Goal: Transaction & Acquisition: Purchase product/service

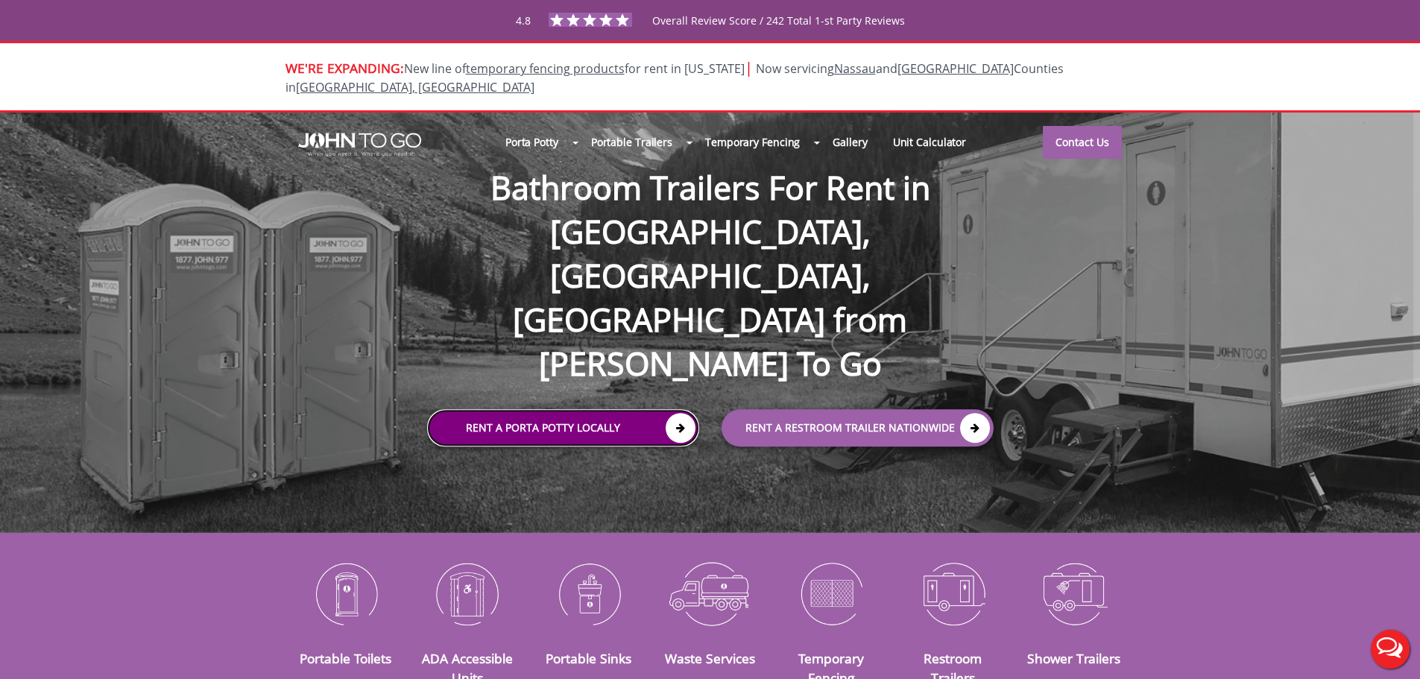
click at [493, 409] on link "Rent a Porta Potty Locally" at bounding box center [563, 427] width 272 height 37
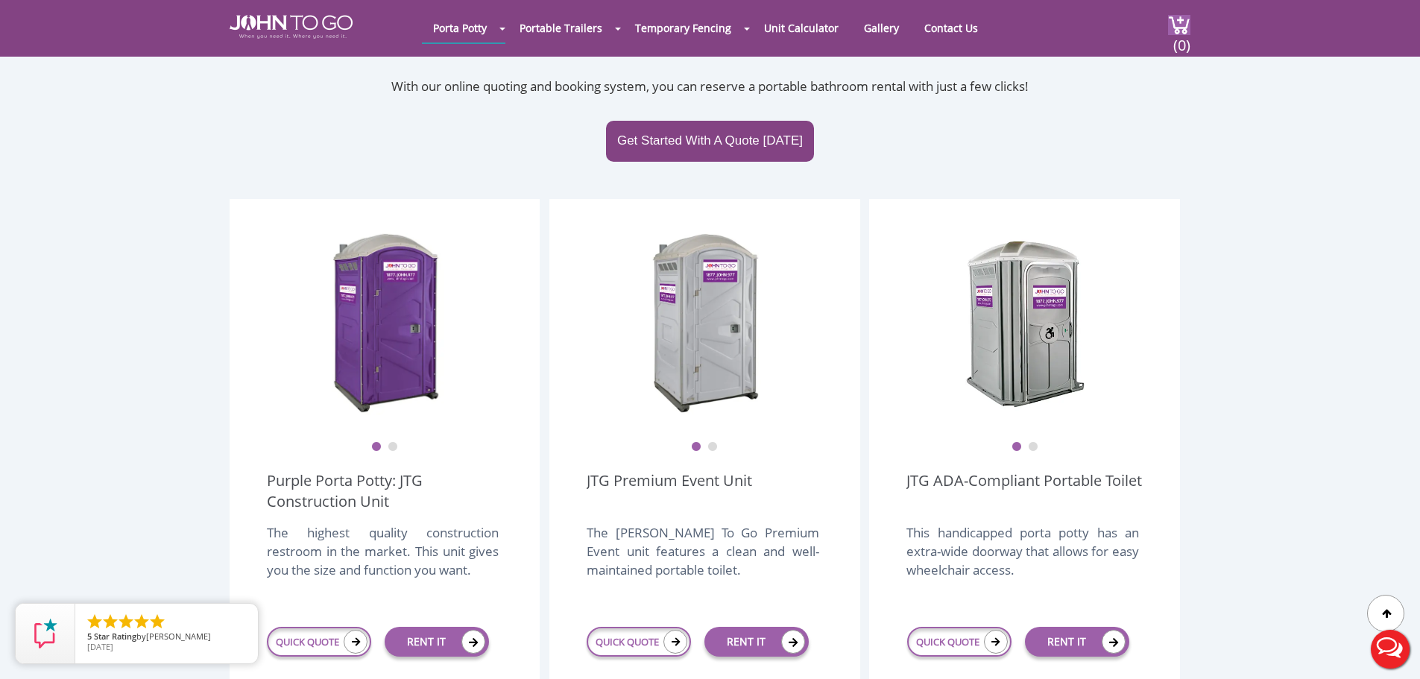
scroll to position [298, 0]
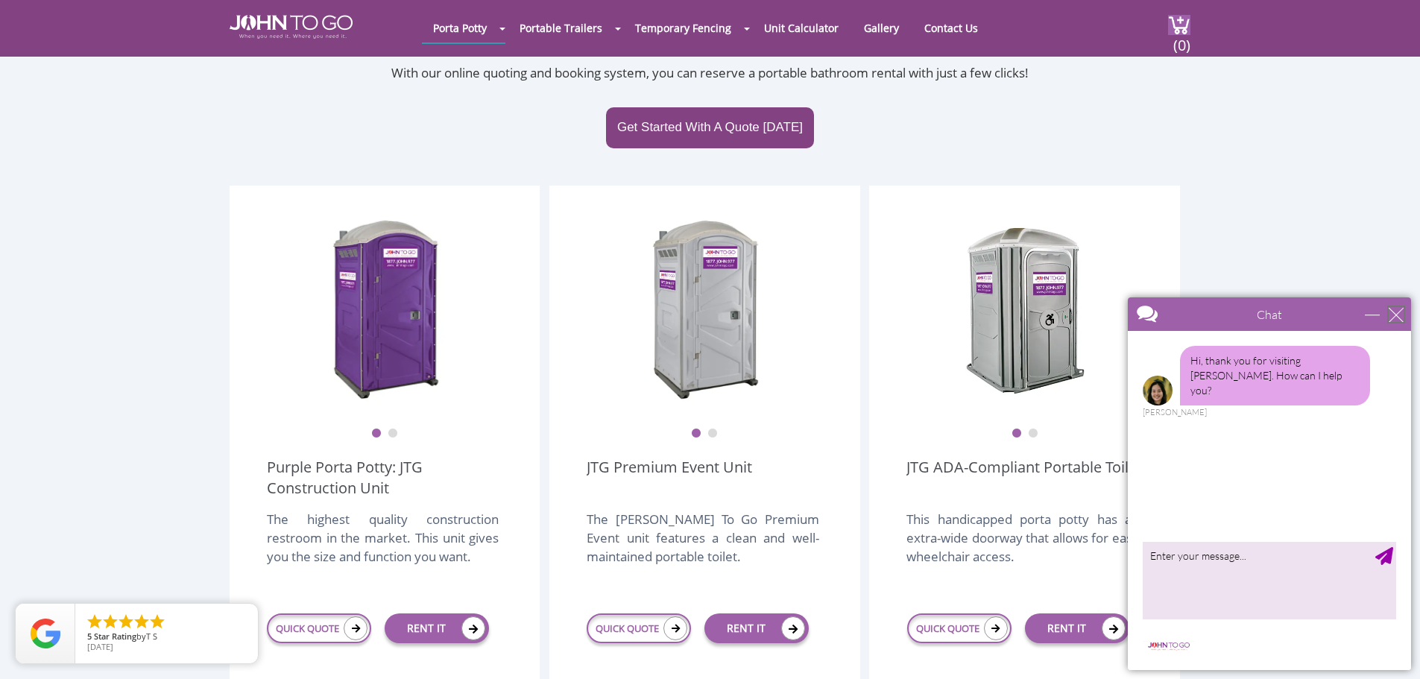
click at [1396, 317] on div "close" at bounding box center [1395, 314] width 15 height 15
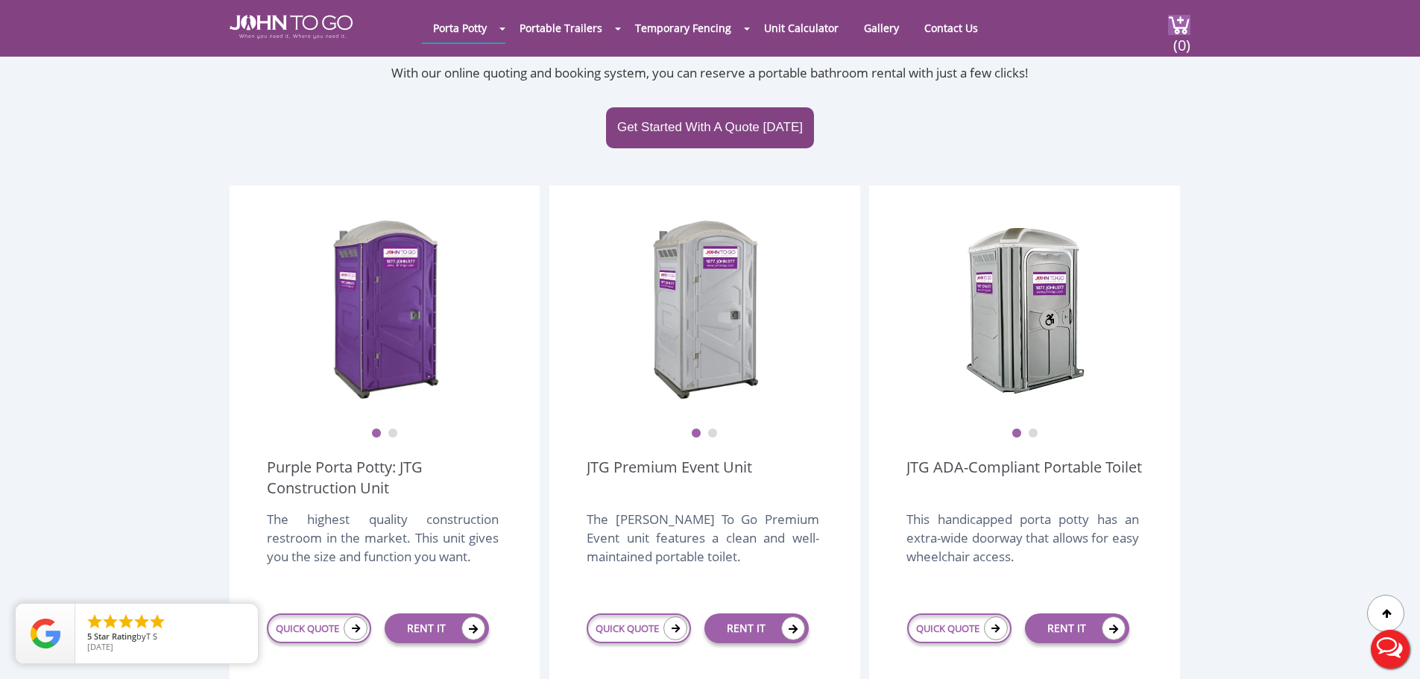
scroll to position [0, 0]
click at [740, 288] on img at bounding box center [704, 308] width 119 height 186
click at [710, 429] on button "2" at bounding box center [712, 434] width 10 height 10
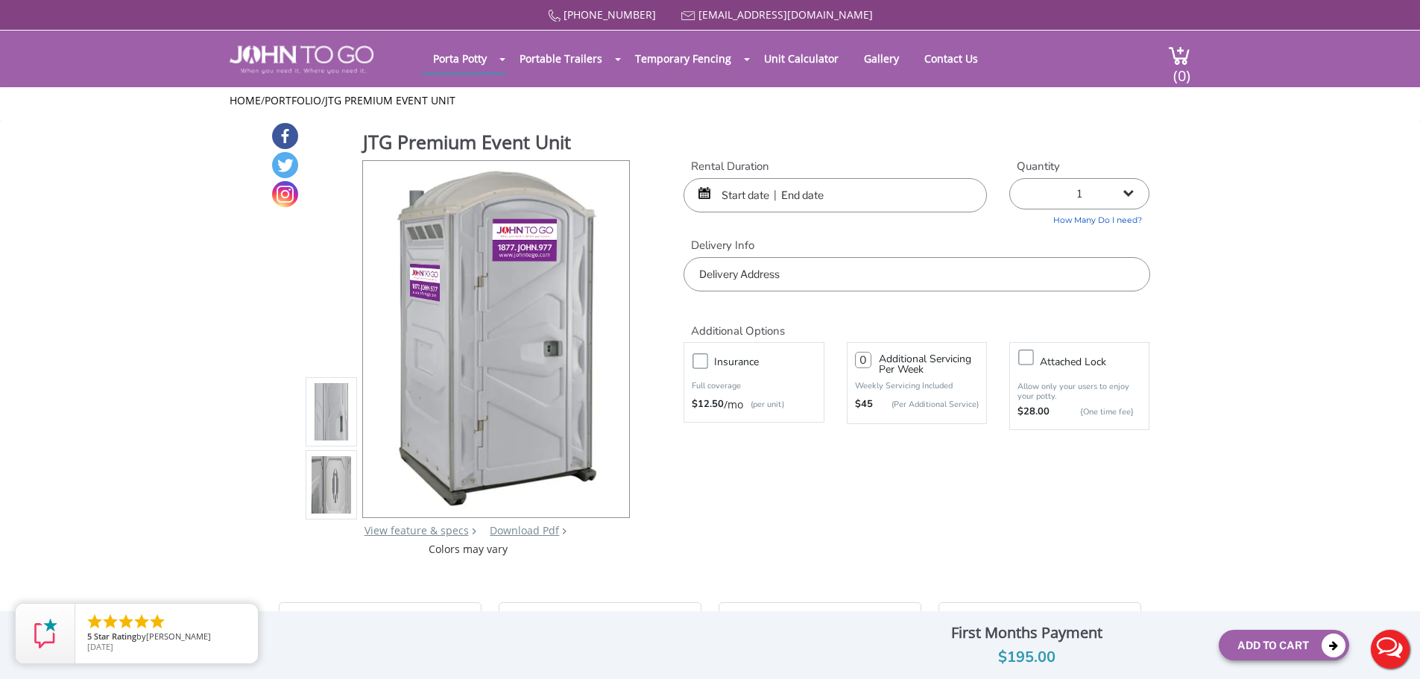
click at [343, 483] on img at bounding box center [332, 484] width 40 height 351
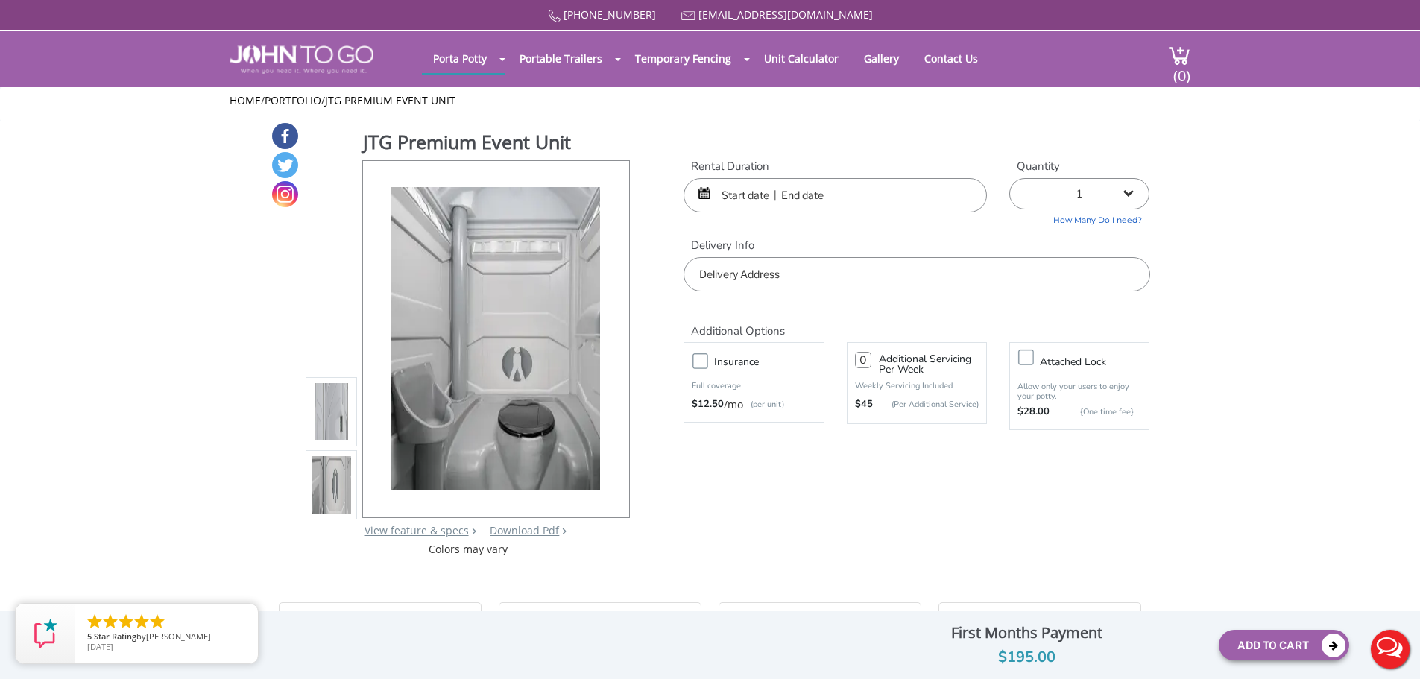
click at [821, 203] on input "text" at bounding box center [834, 195] width 303 height 34
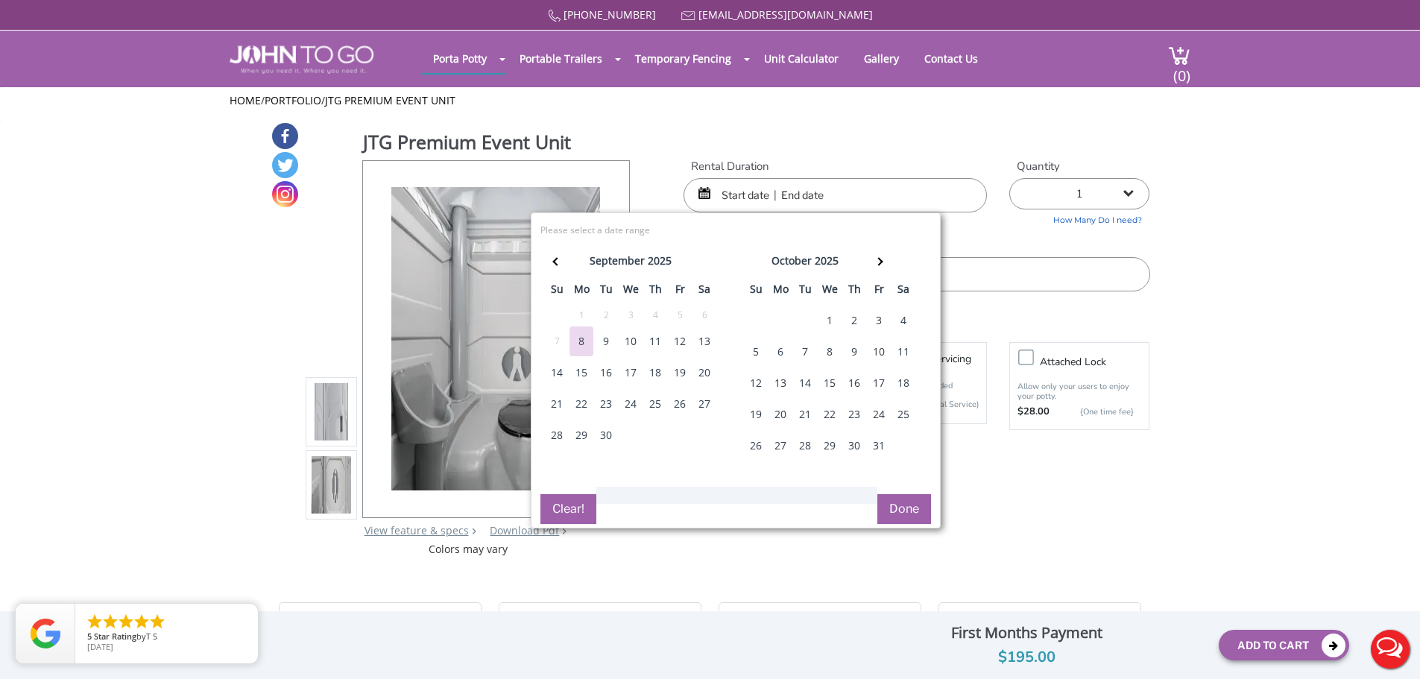
drag, startPoint x: 877, startPoint y: 446, endPoint x: 880, endPoint y: 437, distance: 9.4
click at [878, 446] on div "31" at bounding box center [879, 446] width 24 height 30
click at [877, 453] on div "31" at bounding box center [879, 446] width 24 height 30
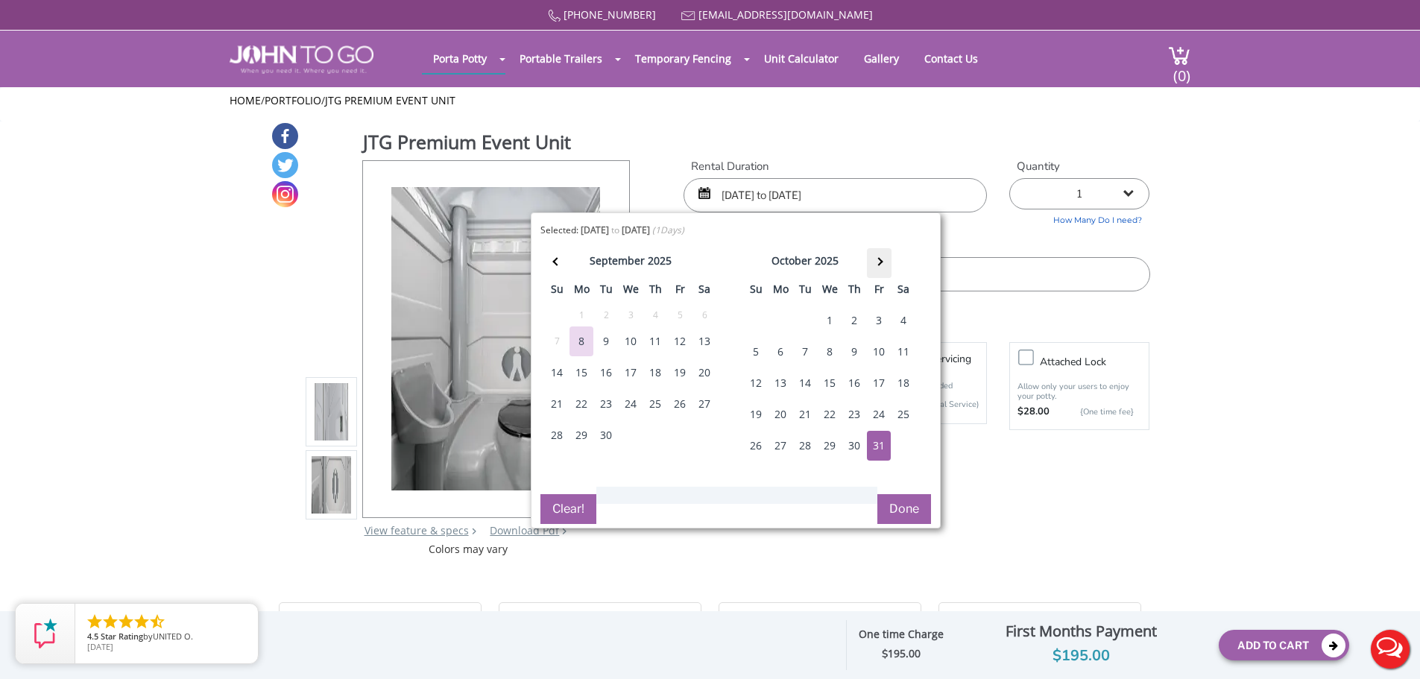
click at [885, 263] on th at bounding box center [879, 263] width 25 height 30
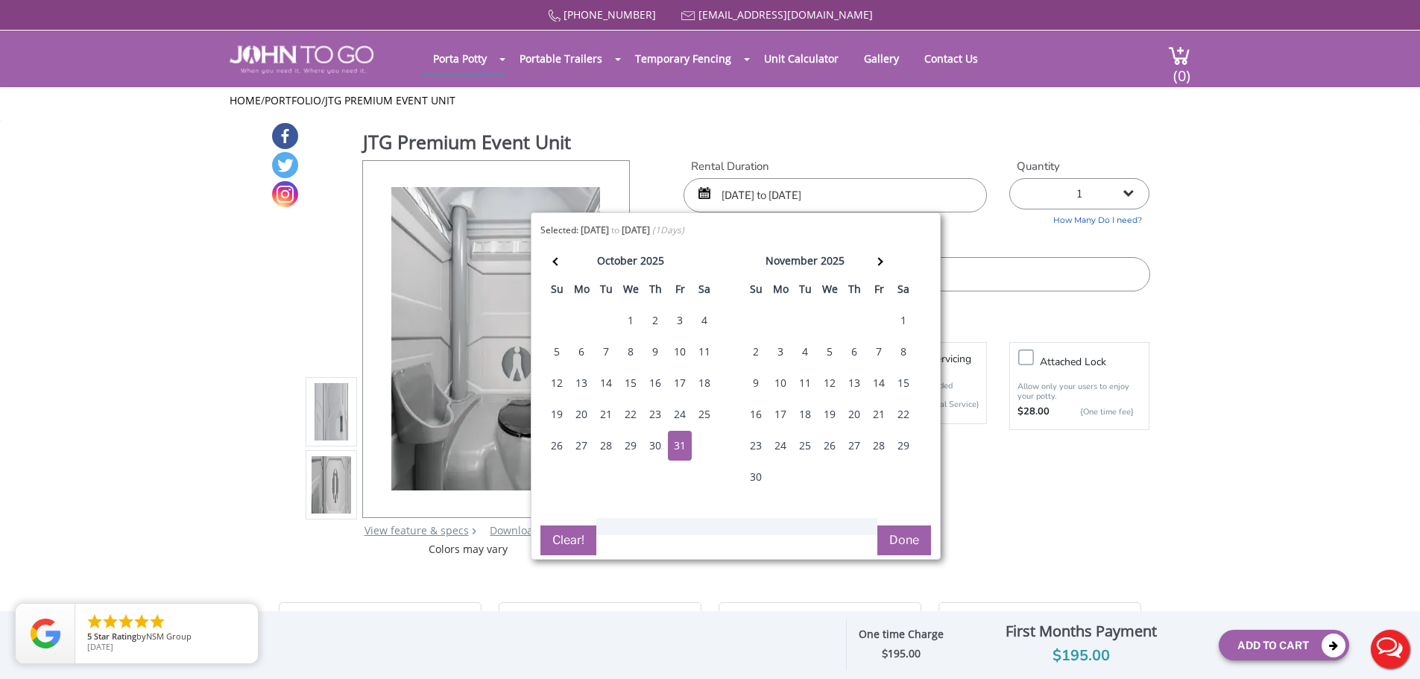
click at [759, 353] on div "2" at bounding box center [756, 352] width 24 height 30
click at [744, 199] on input "10/31/2025 to 10/31/2025" at bounding box center [834, 195] width 303 height 34
click at [853, 188] on input "10/31/2025 to 10/31/2025" at bounding box center [834, 195] width 303 height 34
drag, startPoint x: 859, startPoint y: 193, endPoint x: 795, endPoint y: 195, distance: 63.4
click at [795, 195] on input "10/31/2025 to 10/31/2025" at bounding box center [834, 195] width 303 height 34
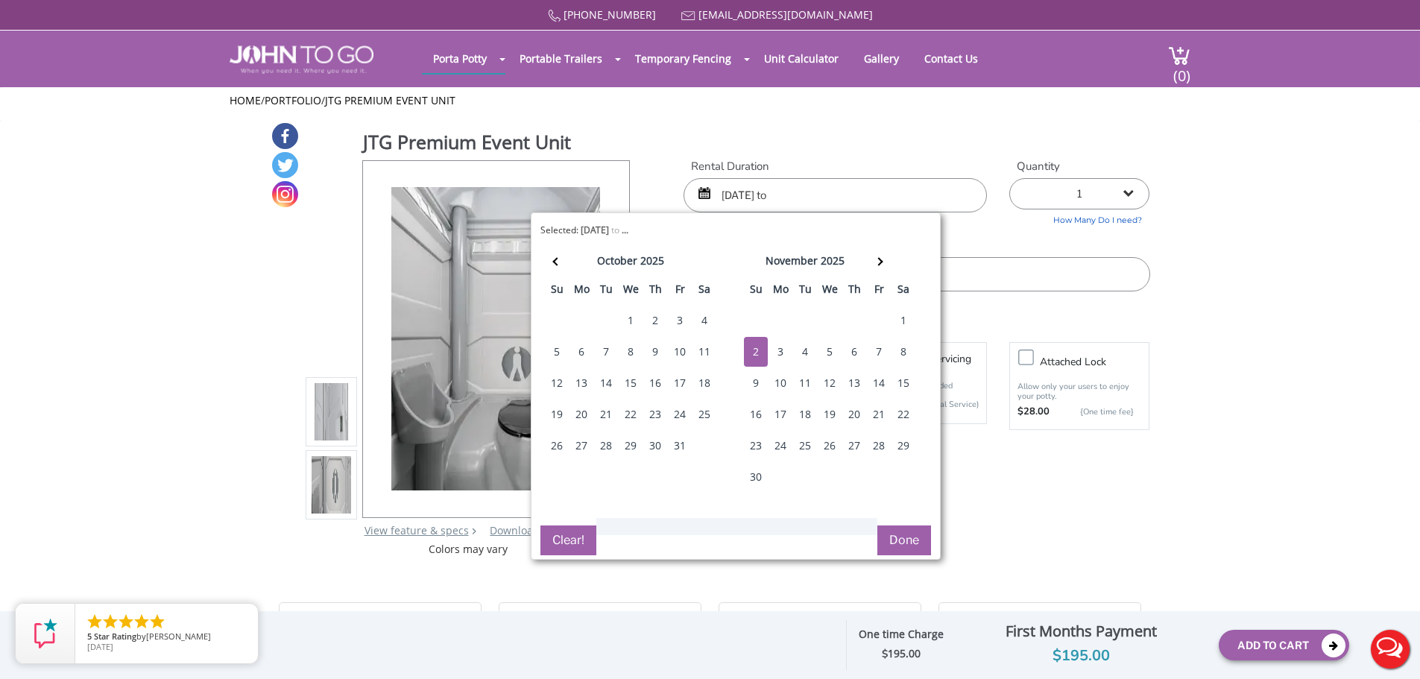
type input "09/08/2025 to 10/31/2025"
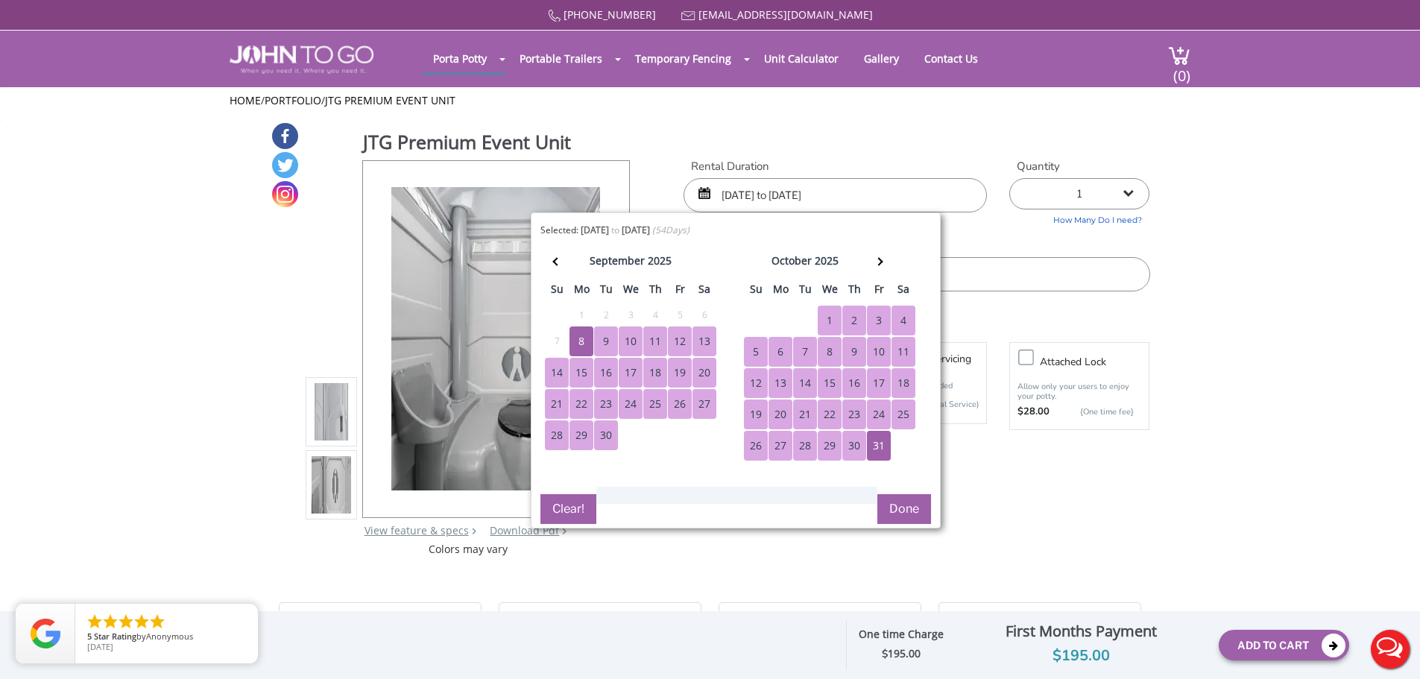
drag, startPoint x: 887, startPoint y: 191, endPoint x: 685, endPoint y: 206, distance: 202.5
click at [685, 206] on div "09/08/2025 to 10/31/2025" at bounding box center [834, 195] width 303 height 34
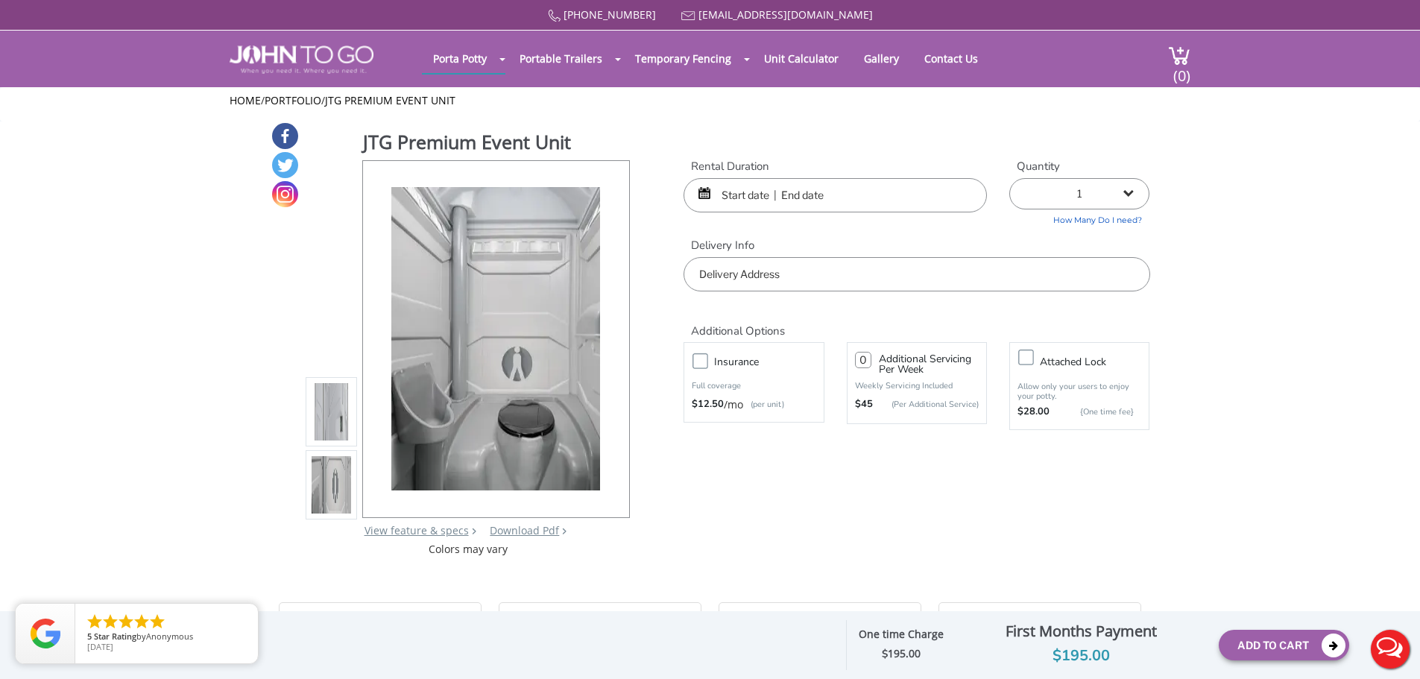
click at [715, 200] on input "text" at bounding box center [834, 195] width 303 height 34
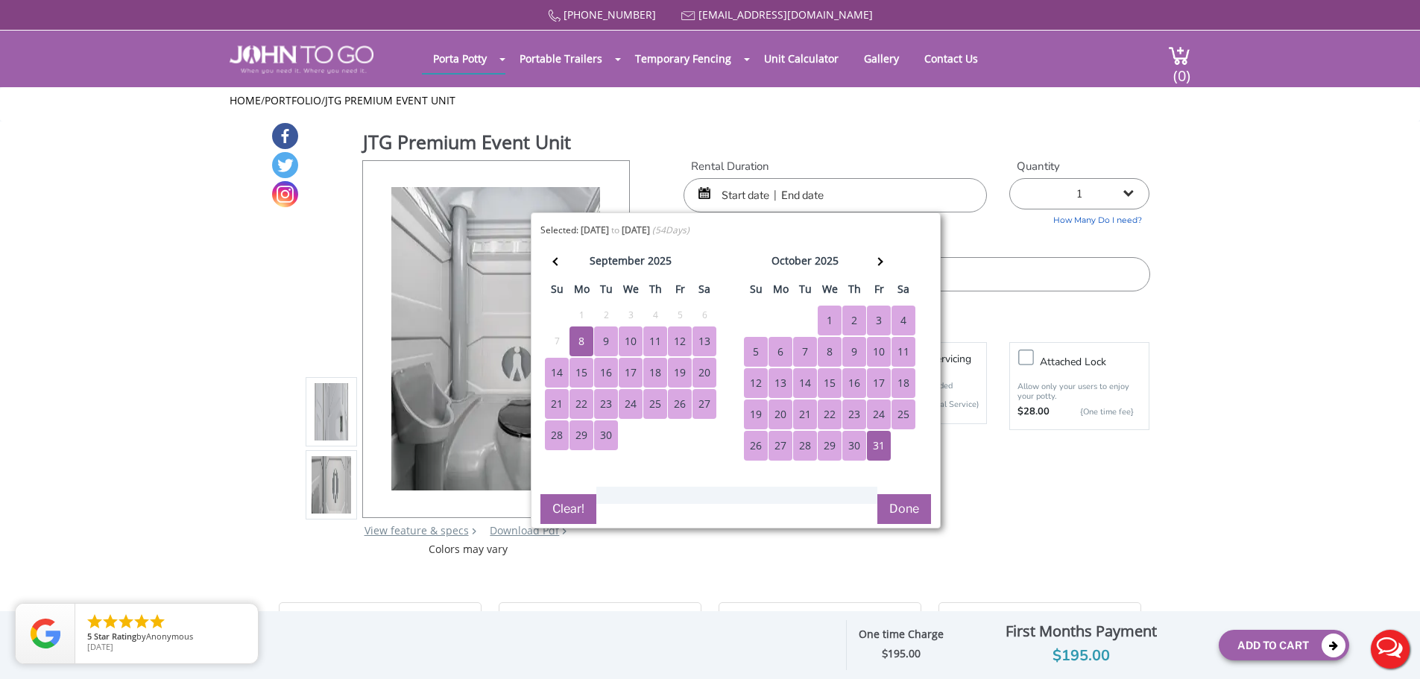
click at [884, 449] on div "31" at bounding box center [879, 446] width 24 height 30
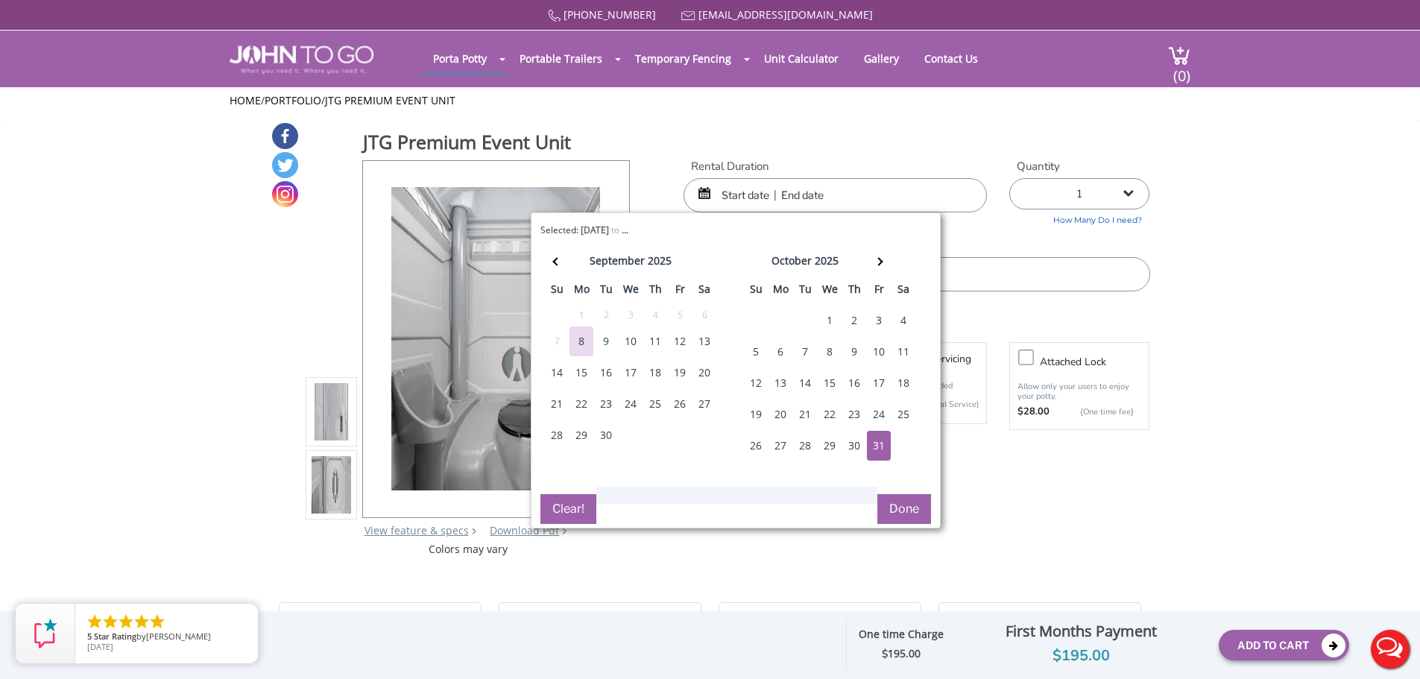
click at [878, 448] on div "31" at bounding box center [879, 446] width 24 height 30
type input "10/31/2025 to 10/31/2025"
drag, startPoint x: 877, startPoint y: 192, endPoint x: 587, endPoint y: 207, distance: 291.0
click at [587, 207] on div "JTG Premium Event Unit View feature & specs Download Pdf Product PDF Addon PDF …" at bounding box center [710, 338] width 879 height 435
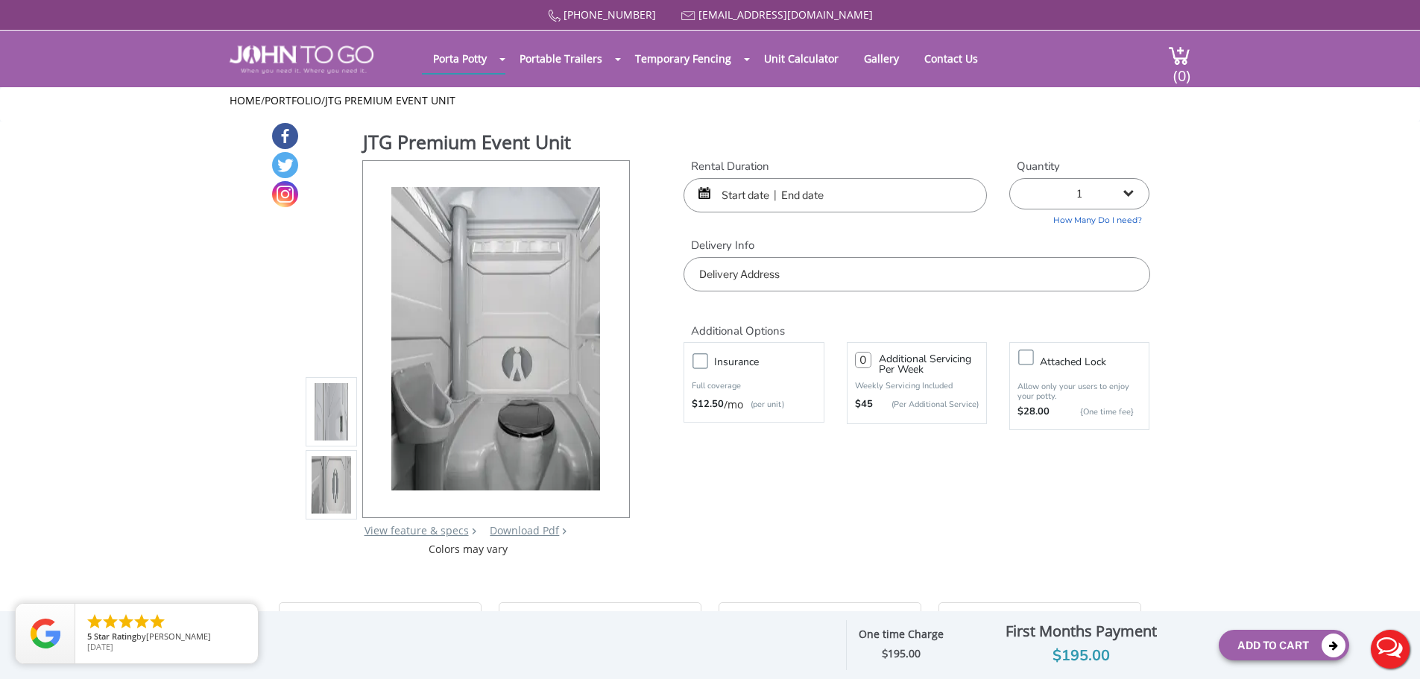
click at [770, 195] on input "text" at bounding box center [834, 195] width 303 height 34
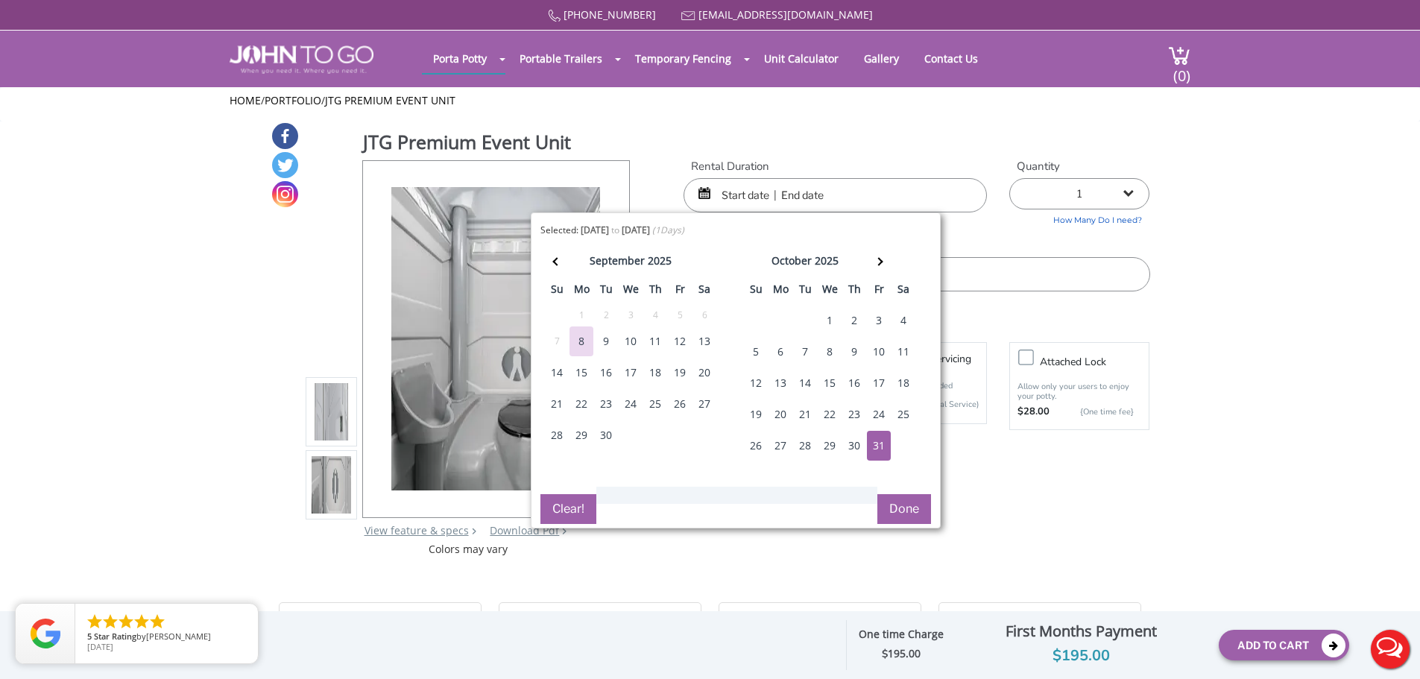
click at [873, 447] on div "31" at bounding box center [879, 446] width 24 height 30
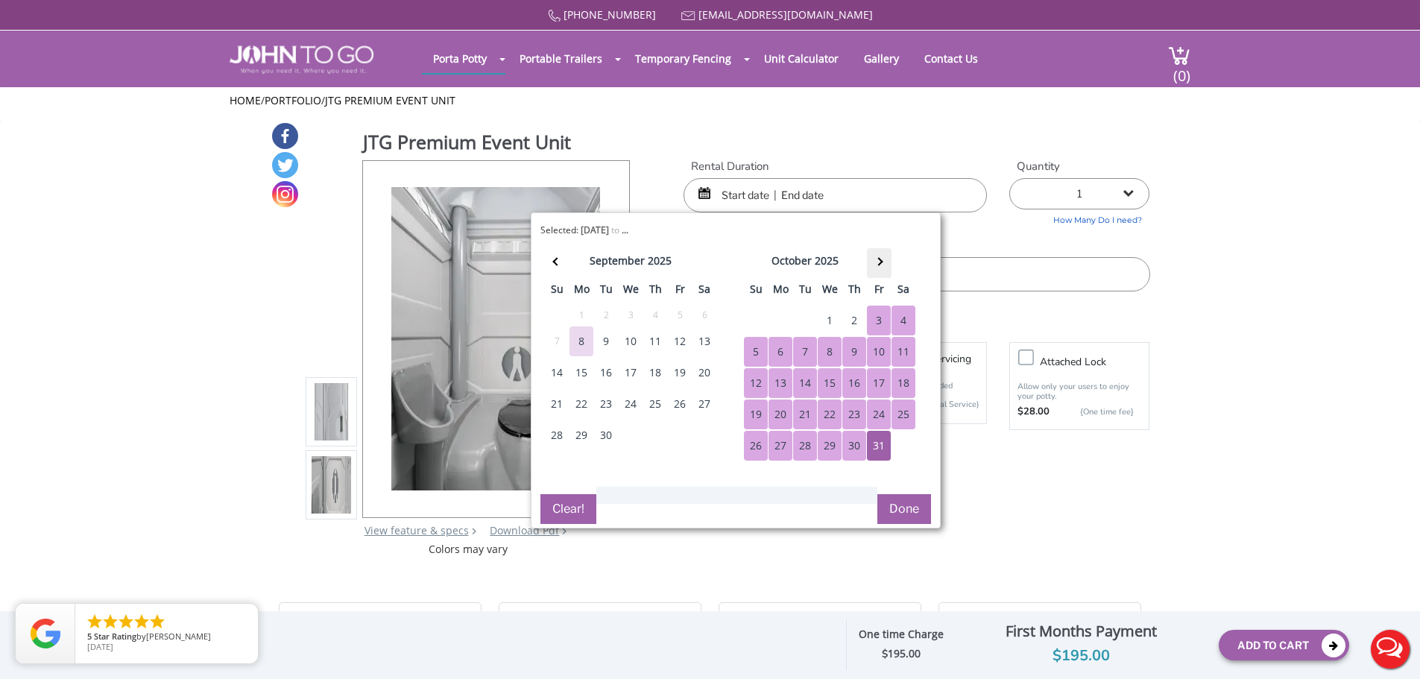
click at [883, 260] on th at bounding box center [879, 263] width 25 height 30
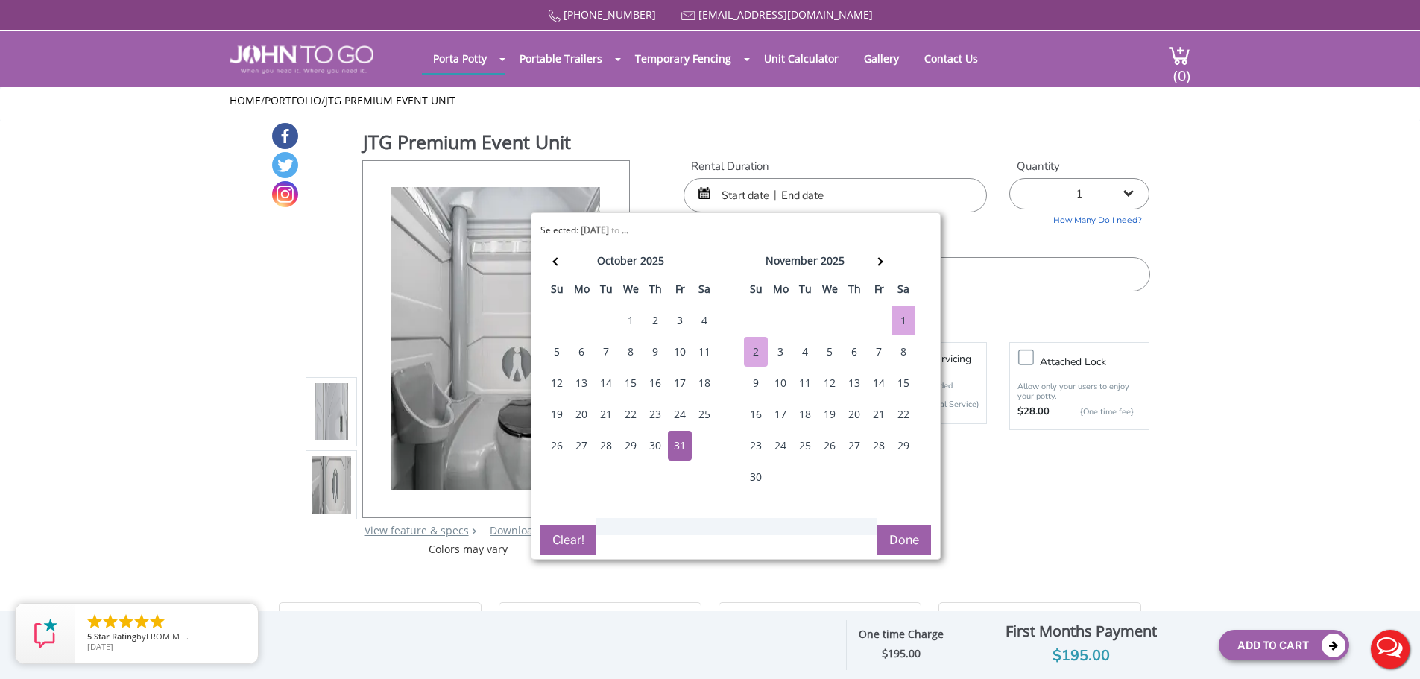
click at [760, 352] on div "2" at bounding box center [756, 352] width 24 height 30
type input "10/31/2025 to 11/02/2025"
click at [1131, 192] on select "1 2 (5% discount) 3 (8% discount) 4 (10% discount) 5 (12% discount) 6 (12% disc…" at bounding box center [1079, 193] width 140 height 31
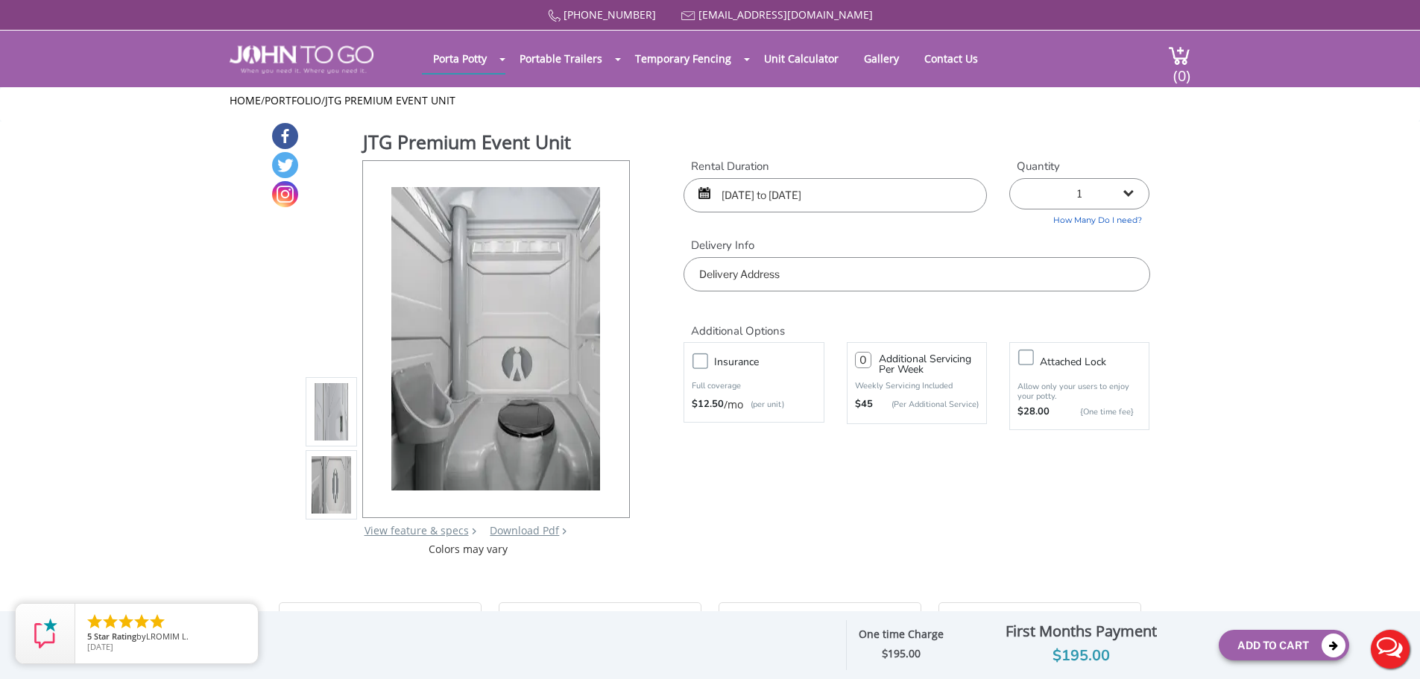
select select "2"
click at [1009, 178] on select "1 2 (5% discount) 3 (8% discount) 4 (10% discount) 5 (12% discount) 6 (12% disc…" at bounding box center [1079, 193] width 140 height 31
click at [863, 278] on input "text" at bounding box center [916, 274] width 466 height 34
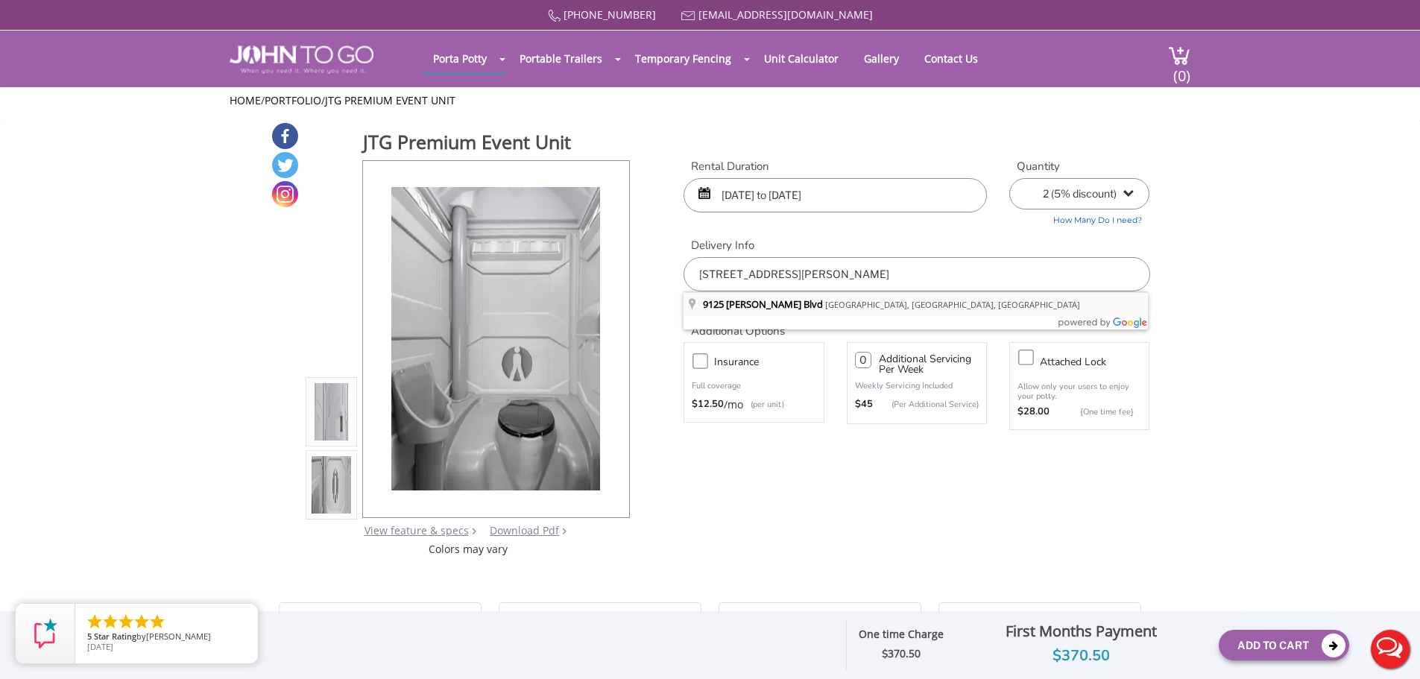
type input "9125 Gewant Blvd, Punta Gorda, FL, USA"
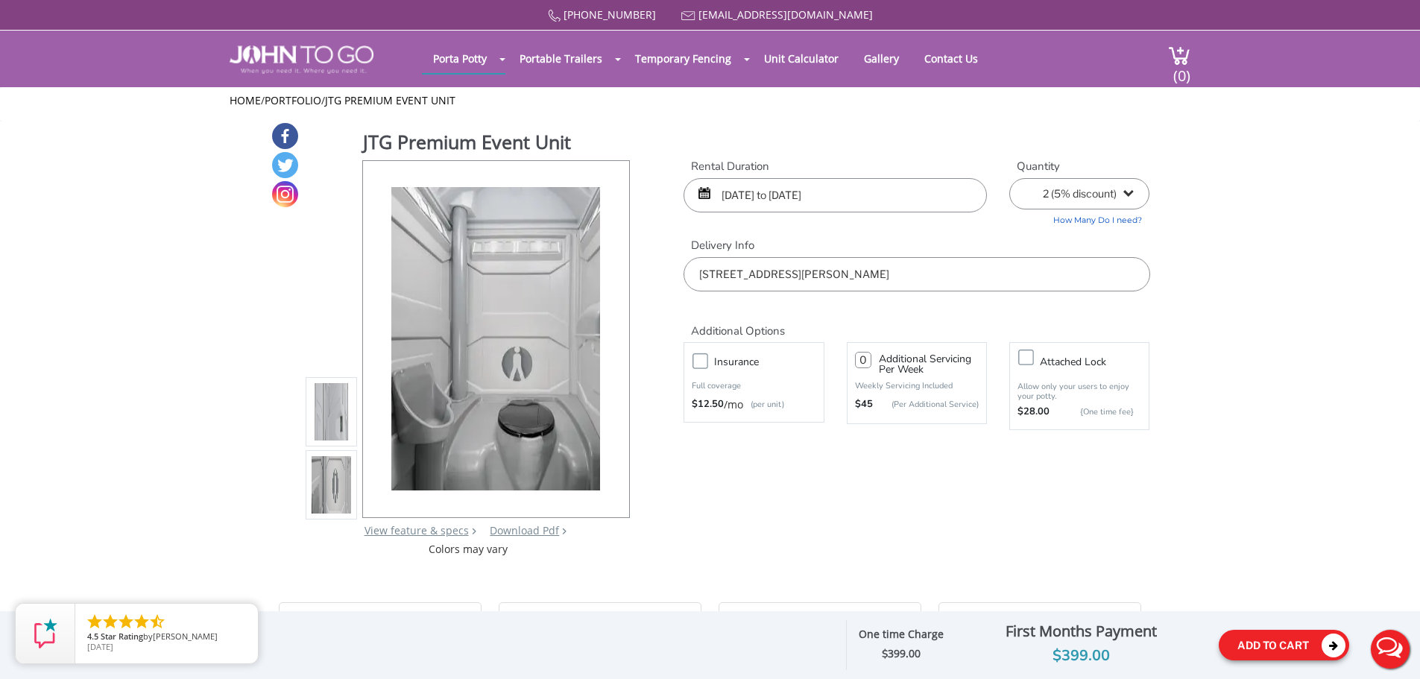
click at [1258, 650] on button "Add To Cart" at bounding box center [1284, 645] width 130 height 31
click at [1181, 64] on span "(0)" at bounding box center [1181, 70] width 18 height 32
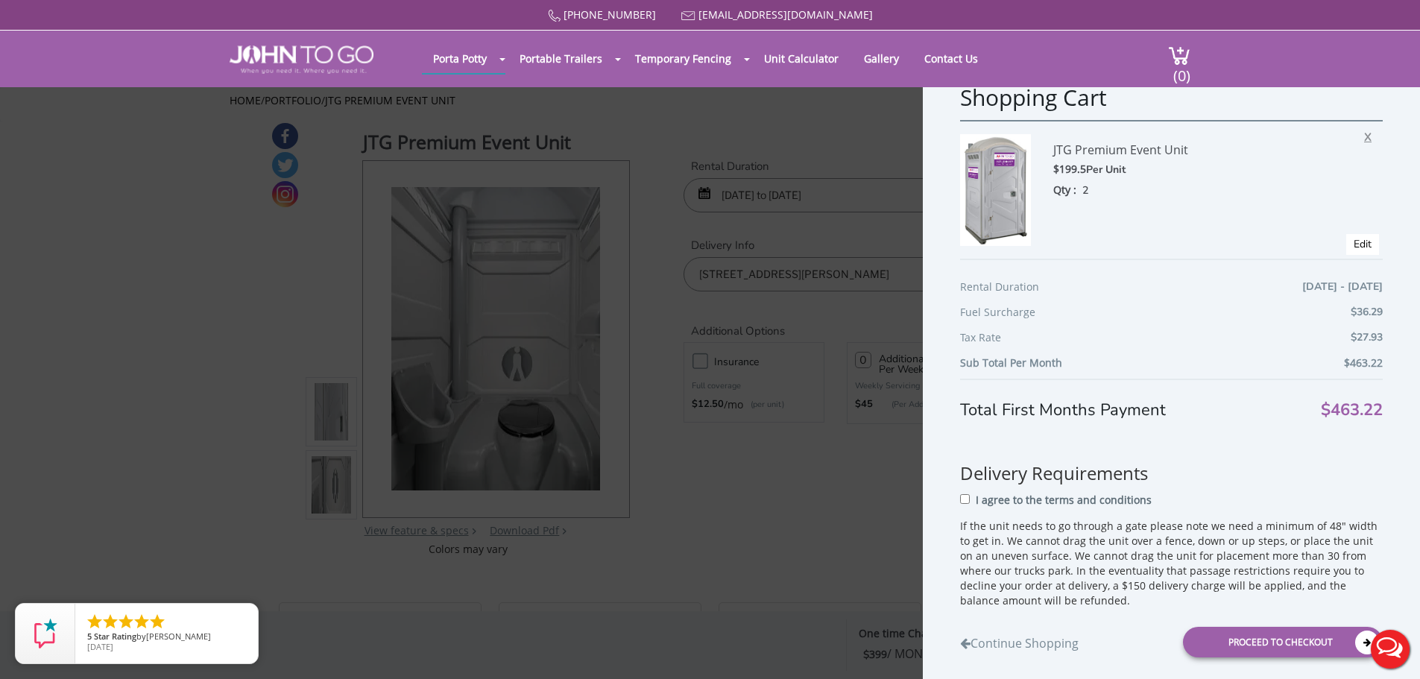
click at [1364, 138] on span "X" at bounding box center [1371, 134] width 15 height 19
